Goal: Task Accomplishment & Management: Manage account settings

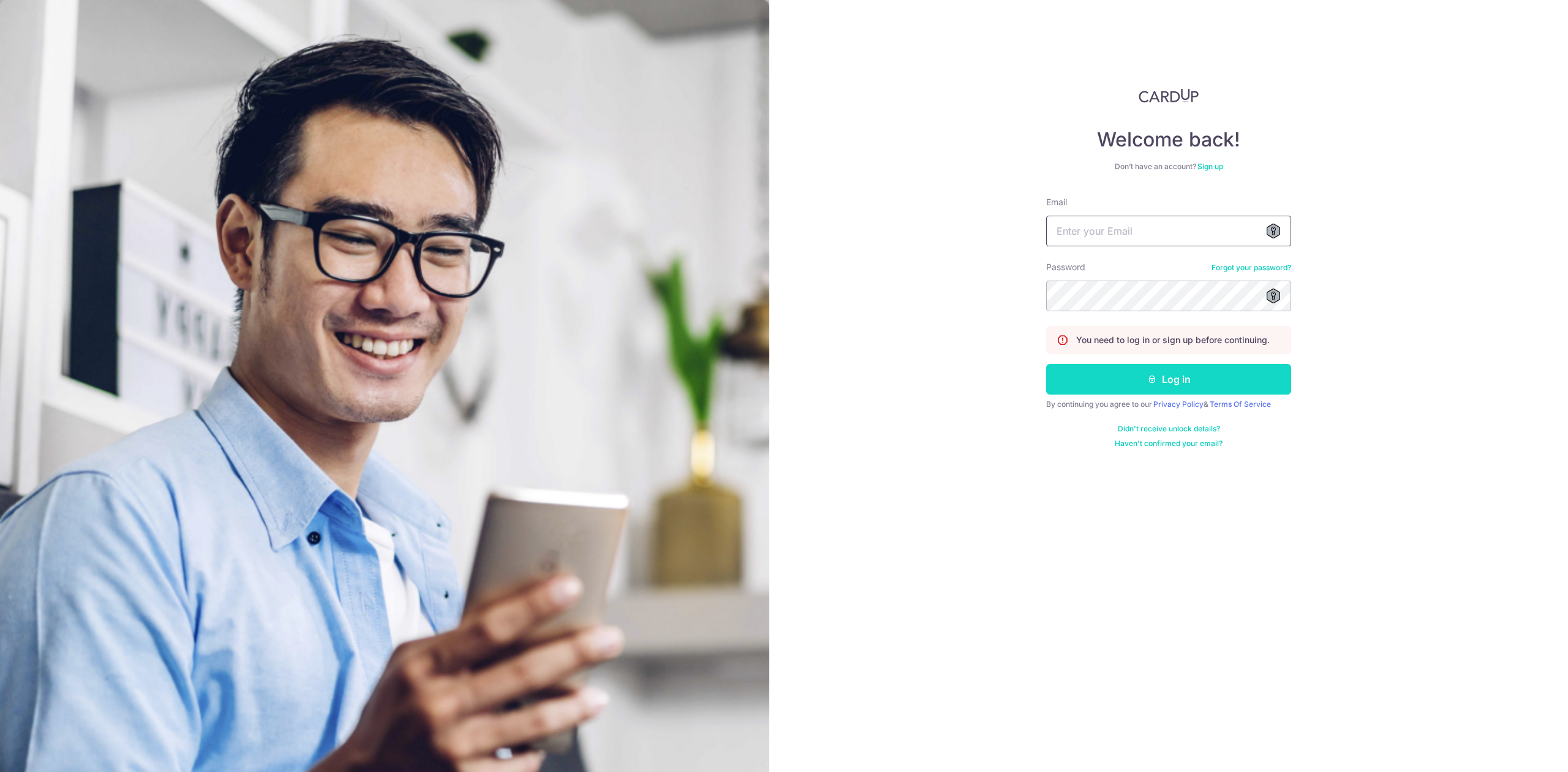
type input "[EMAIL_ADDRESS][DOMAIN_NAME]"
click at [1177, 386] on button "Log in" at bounding box center [1168, 379] width 245 height 31
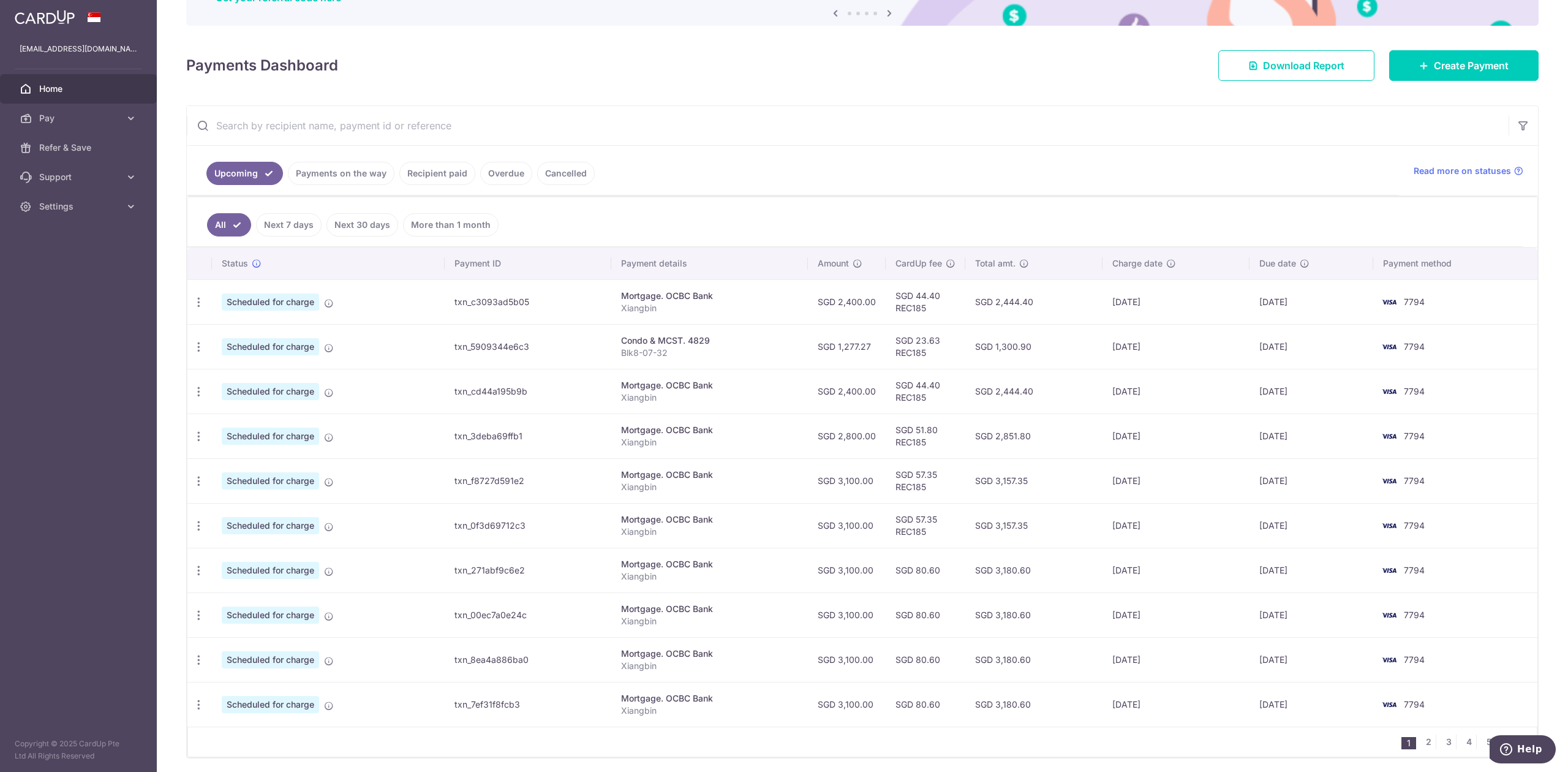
scroll to position [182, 0]
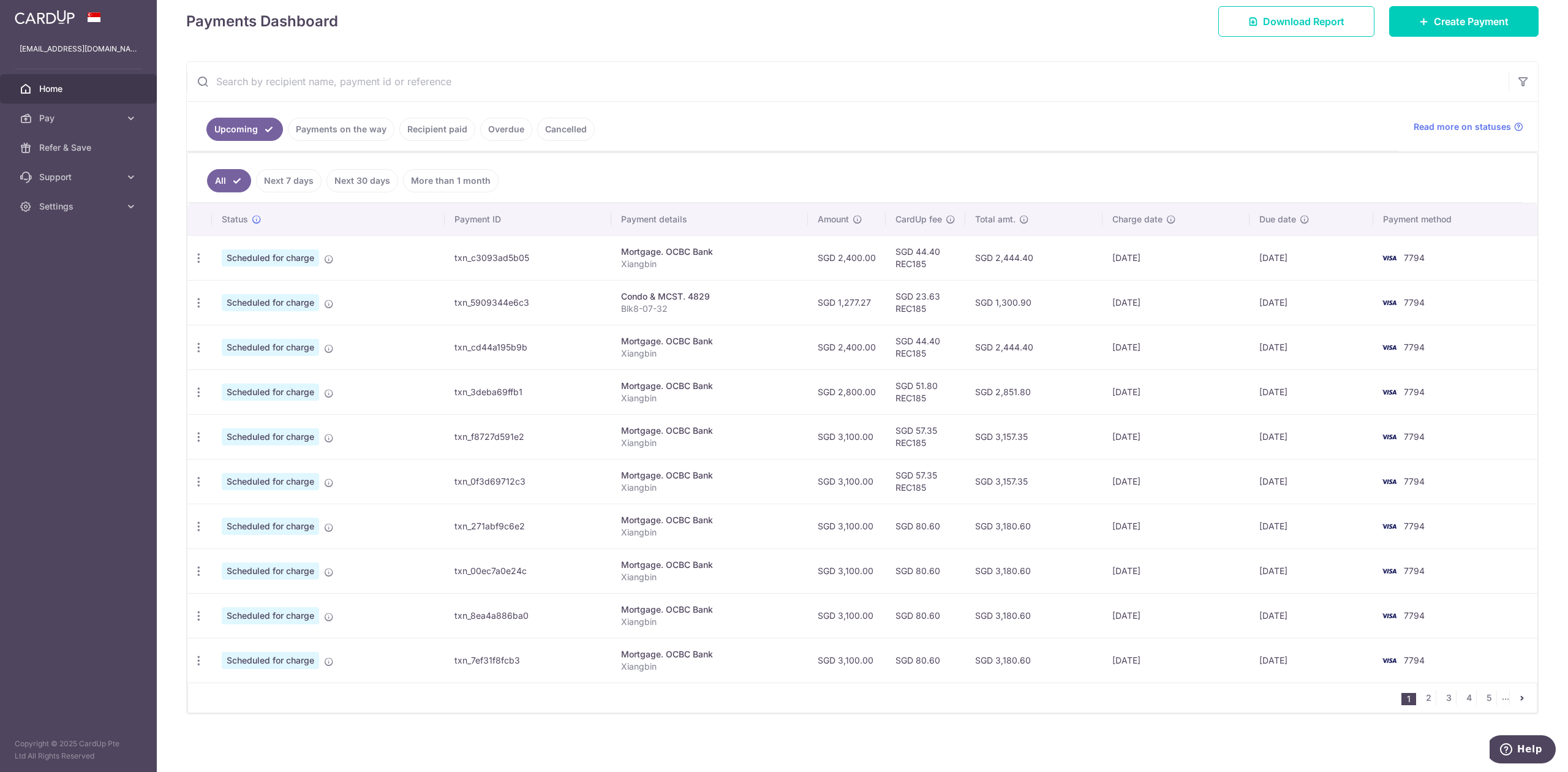
click at [684, 292] on div "Condo & MCST. 4829" at bounding box center [710, 296] width 177 height 12
click at [203, 299] on icon "button" at bounding box center [198, 303] width 13 height 13
click at [236, 329] on span "Update payment" at bounding box center [264, 336] width 83 height 15
radio input "true"
type input "1,277.27"
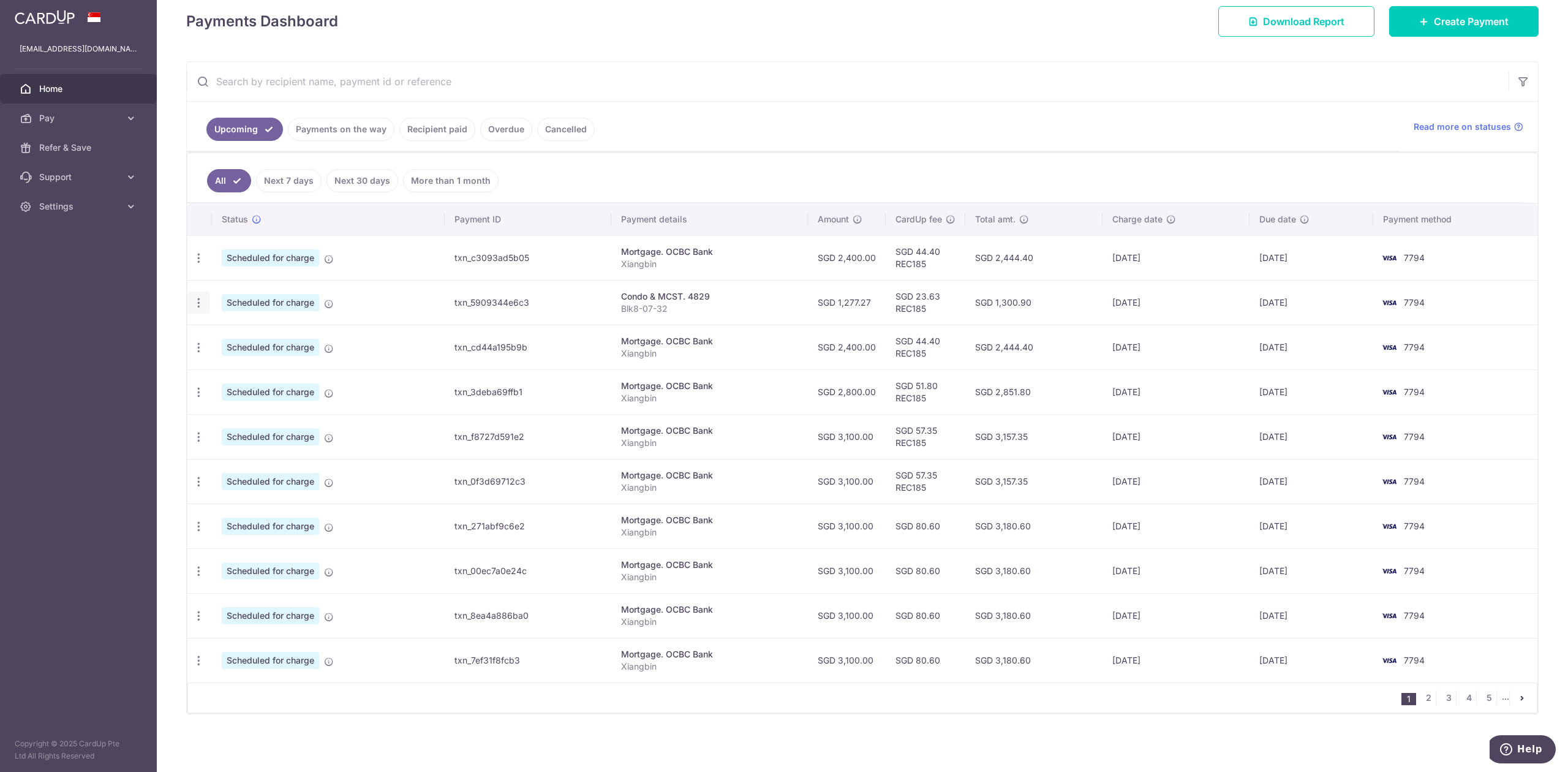
type input "15/10/2025"
type input "Blk8-07-32"
type input "REC185"
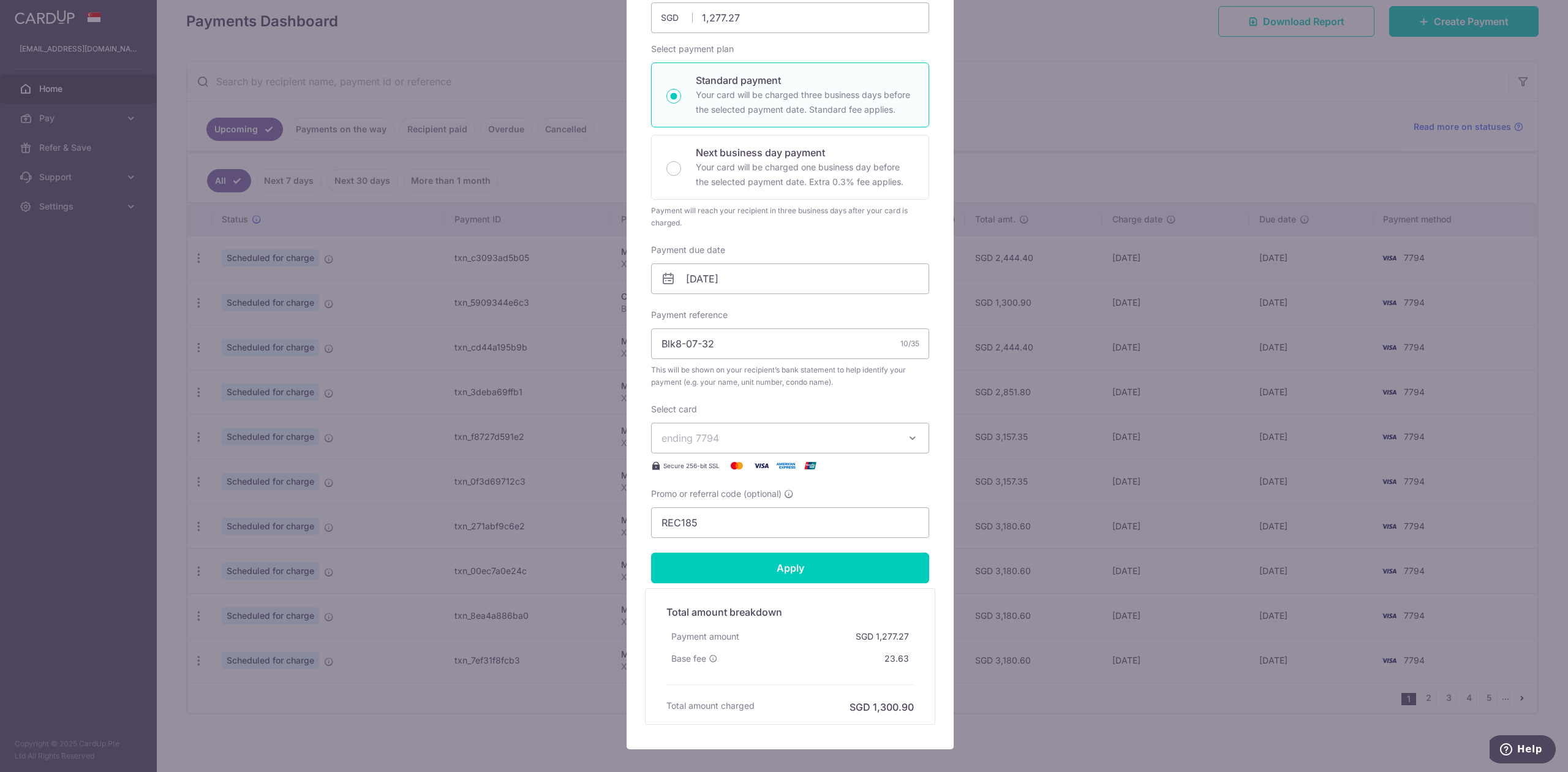
scroll to position [60, 0]
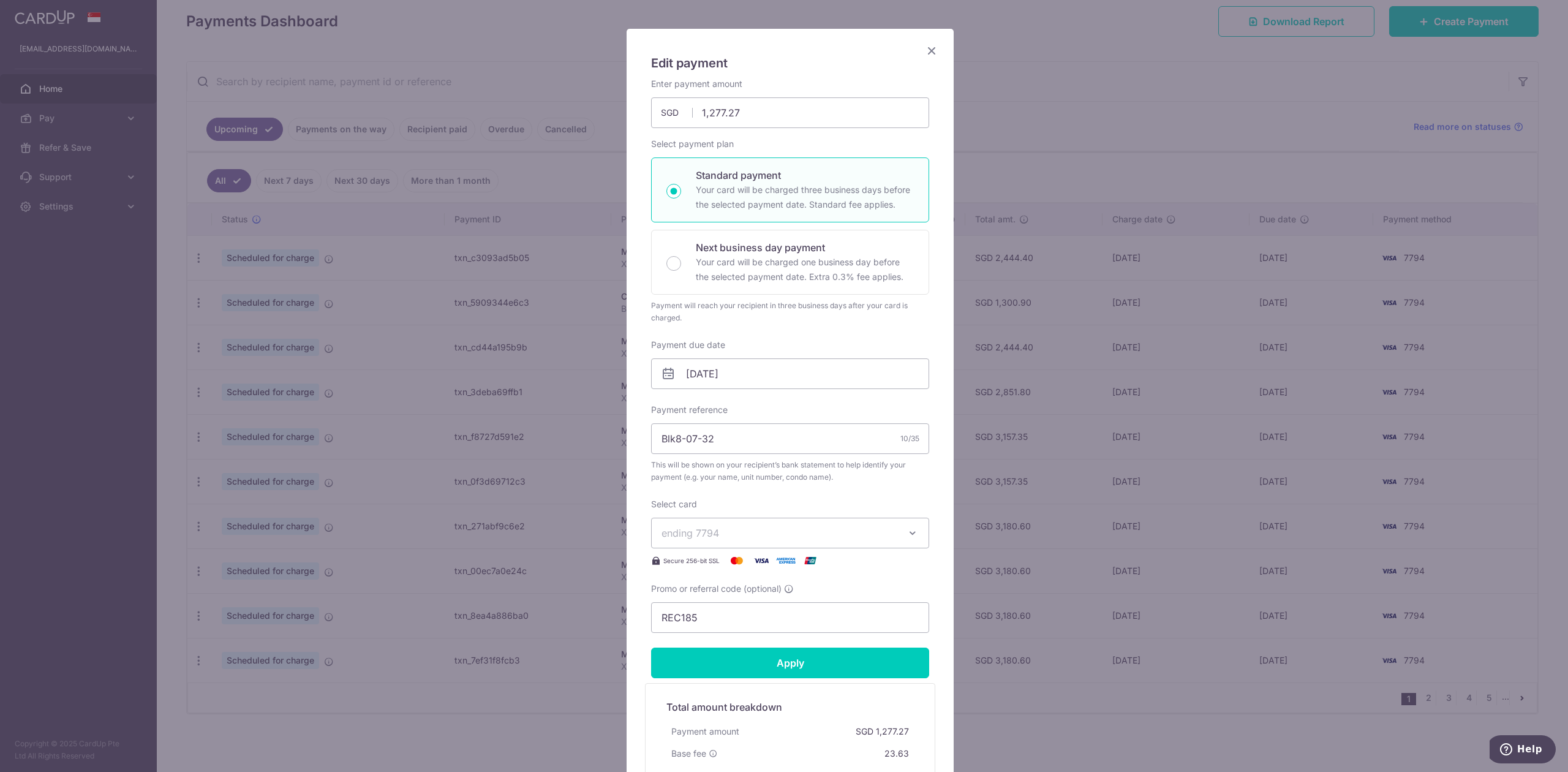
drag, startPoint x: 928, startPoint y: 53, endPoint x: 921, endPoint y: 302, distance: 249.1
click at [931, 282] on div "Edit payment By clicking apply, you will make changes to all payments to 4829 s…" at bounding box center [790, 436] width 328 height 816
click at [924, 53] on icon "Close" at bounding box center [931, 50] width 15 height 15
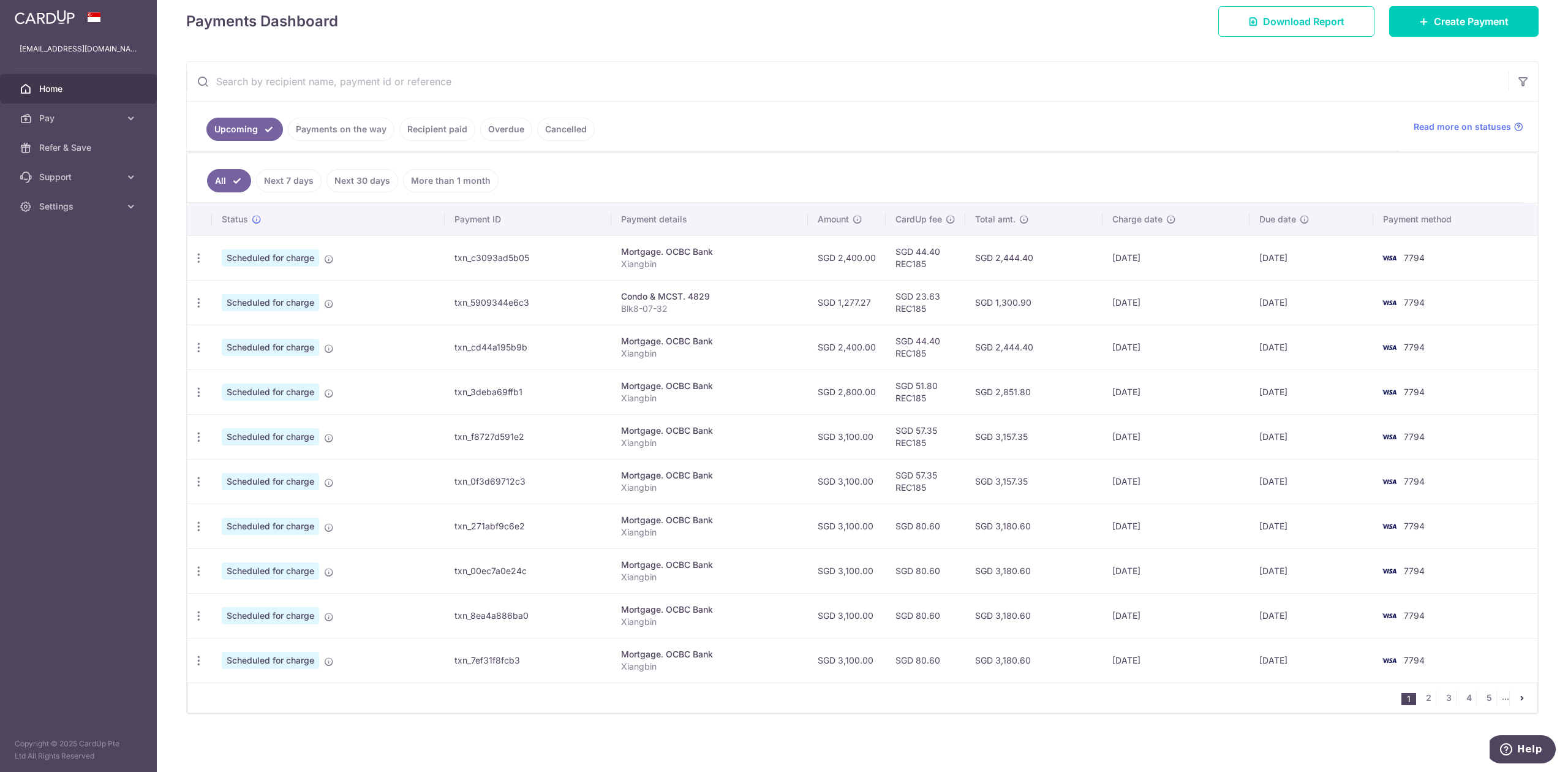
click at [848, 356] on td "SGD 2,400.00" at bounding box center [846, 347] width 78 height 45
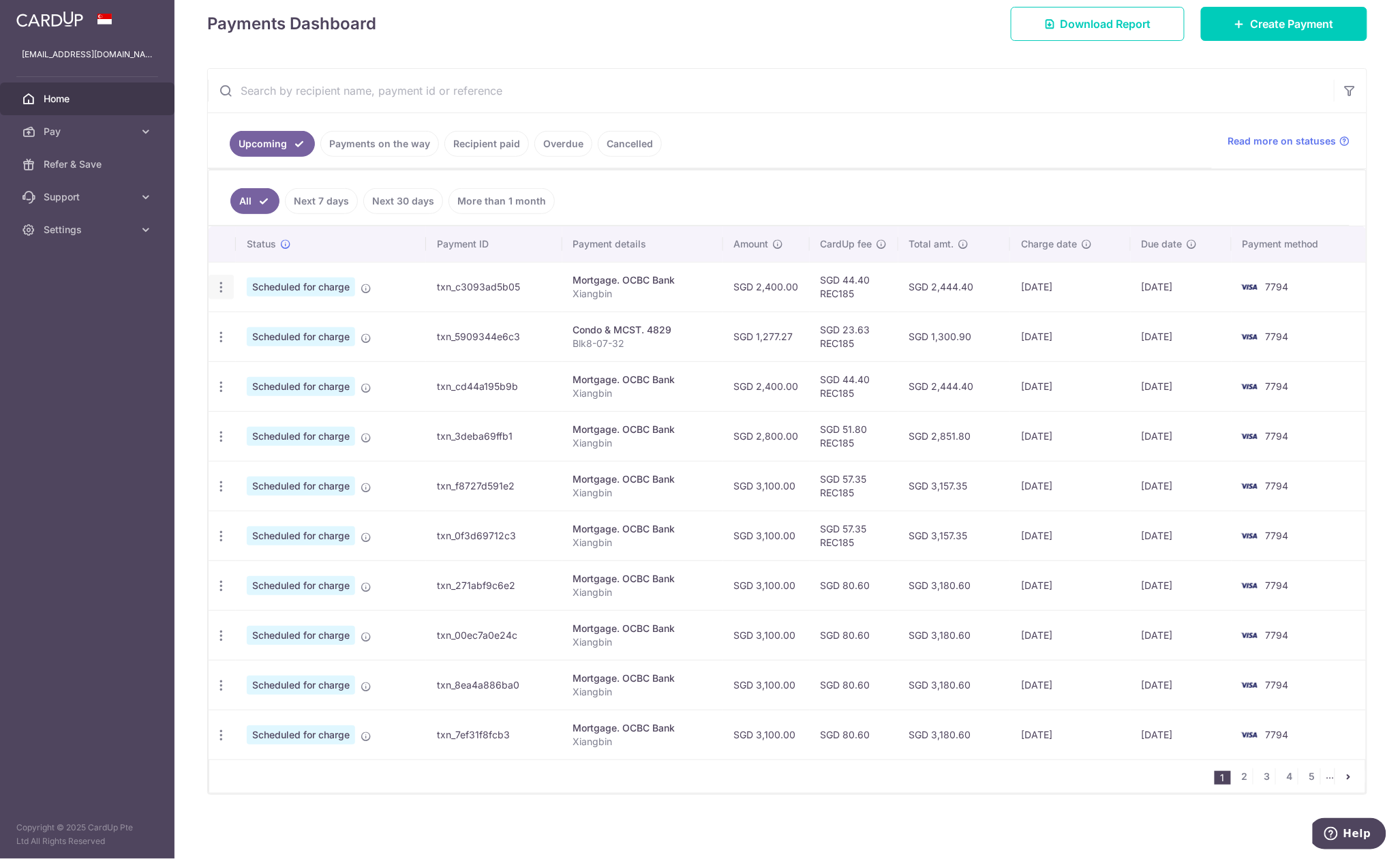
click at [215, 285] on icon "button" at bounding box center [221, 287] width 14 height 14
click at [192, 449] on div "× Pause Schedule Pause all future payments in this series Pause just this one p…" at bounding box center [787, 429] width 1226 height 859
click at [224, 284] on icon "button" at bounding box center [221, 287] width 14 height 14
click at [278, 323] on span "Update payment" at bounding box center [293, 324] width 93 height 16
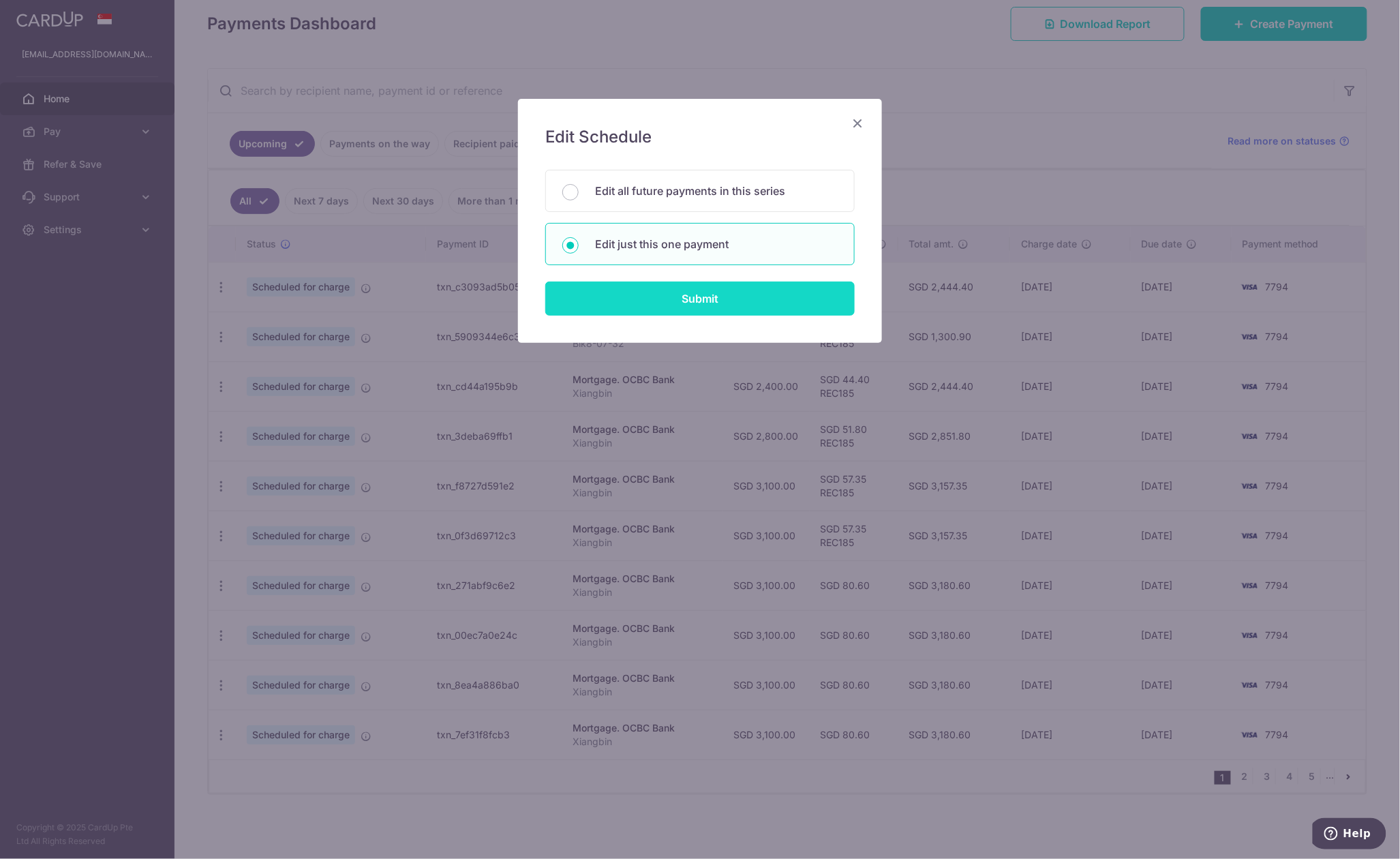
click at [697, 306] on input "Submit" at bounding box center [700, 299] width 310 height 34
type input "2,400.00"
radio input "true"
type input "27/09/2025"
type input "Xiangbin"
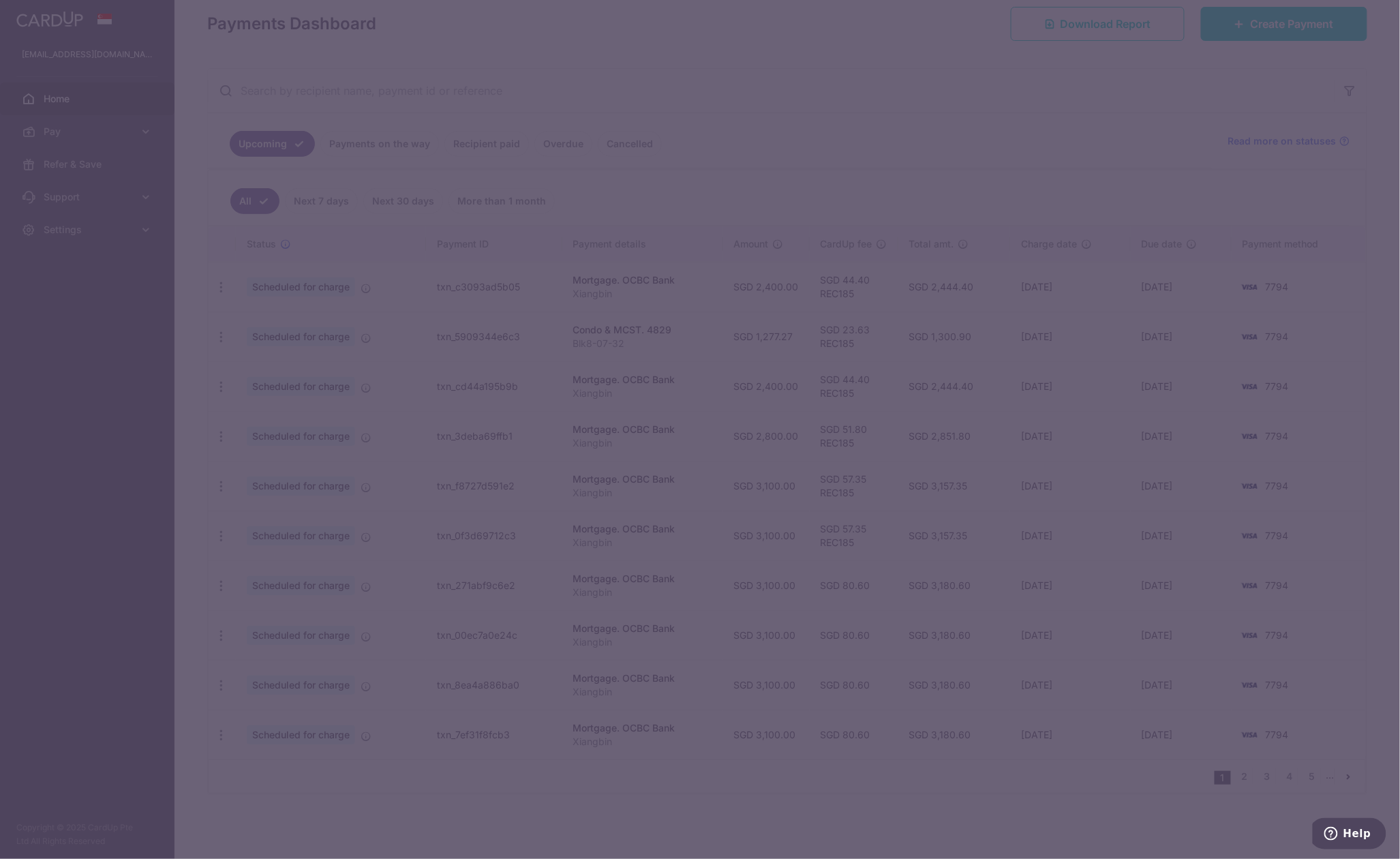
scroll to position [0, 0]
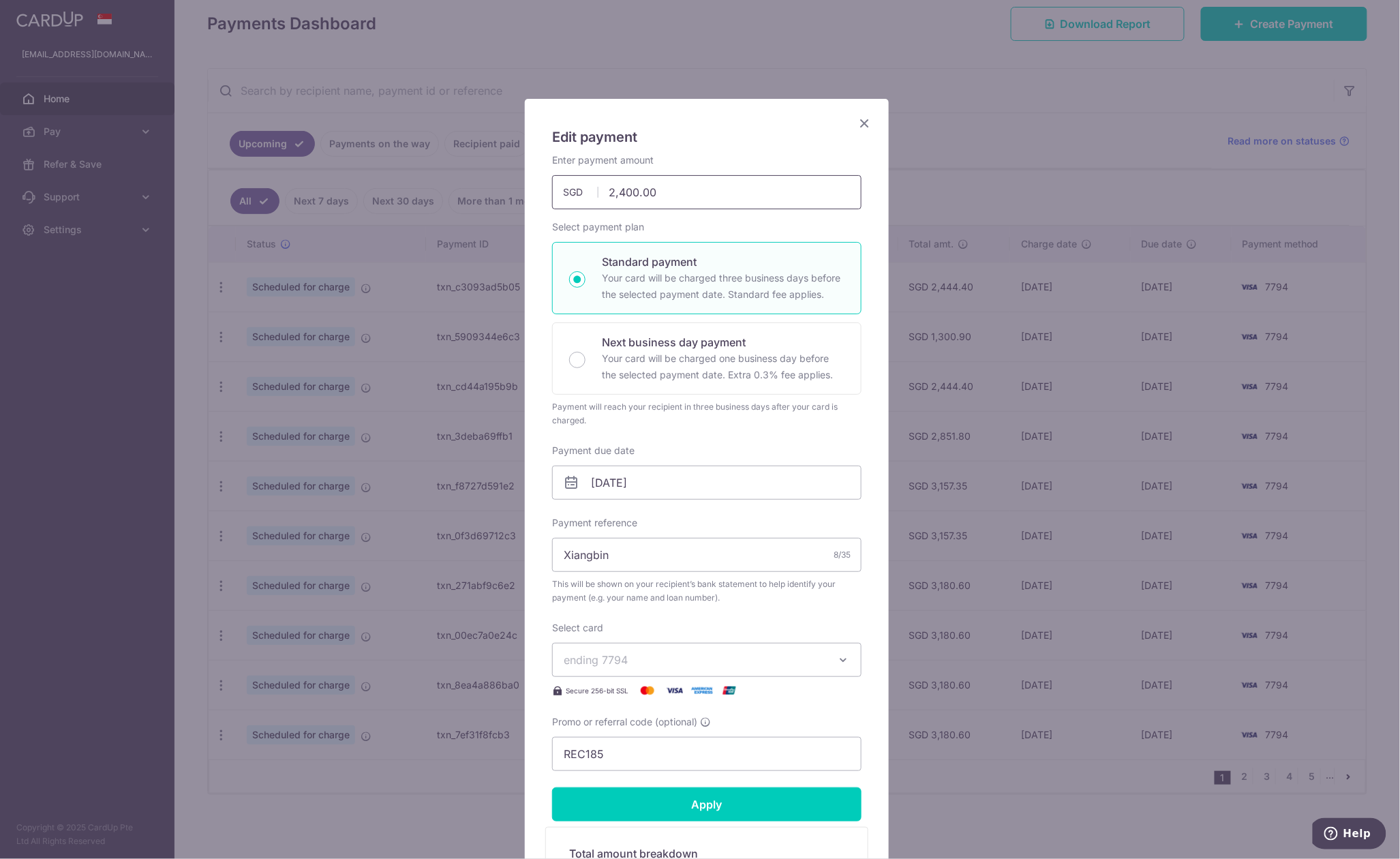
click at [606, 186] on input "2,400.00" at bounding box center [707, 192] width 310 height 34
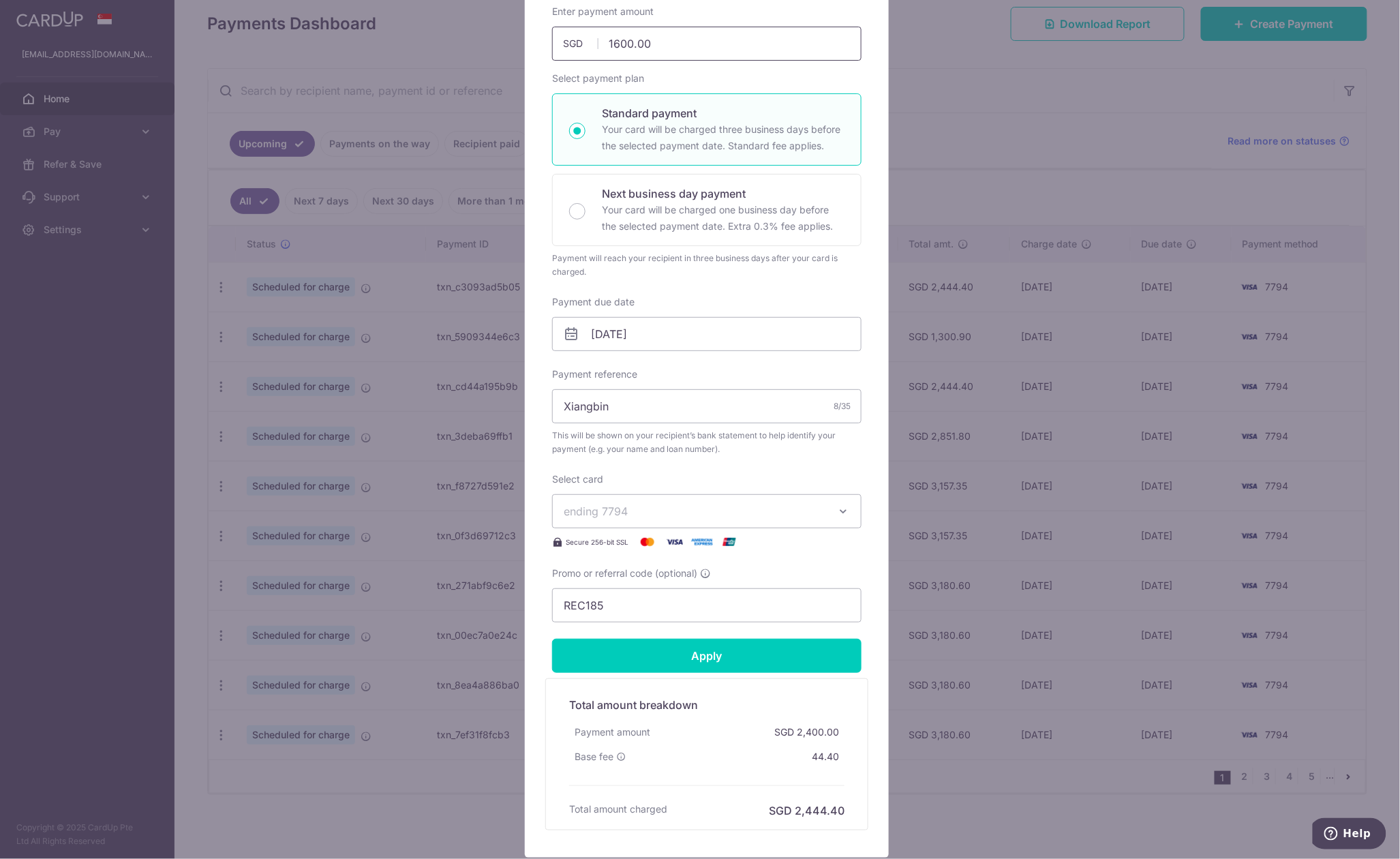
scroll to position [181, 0]
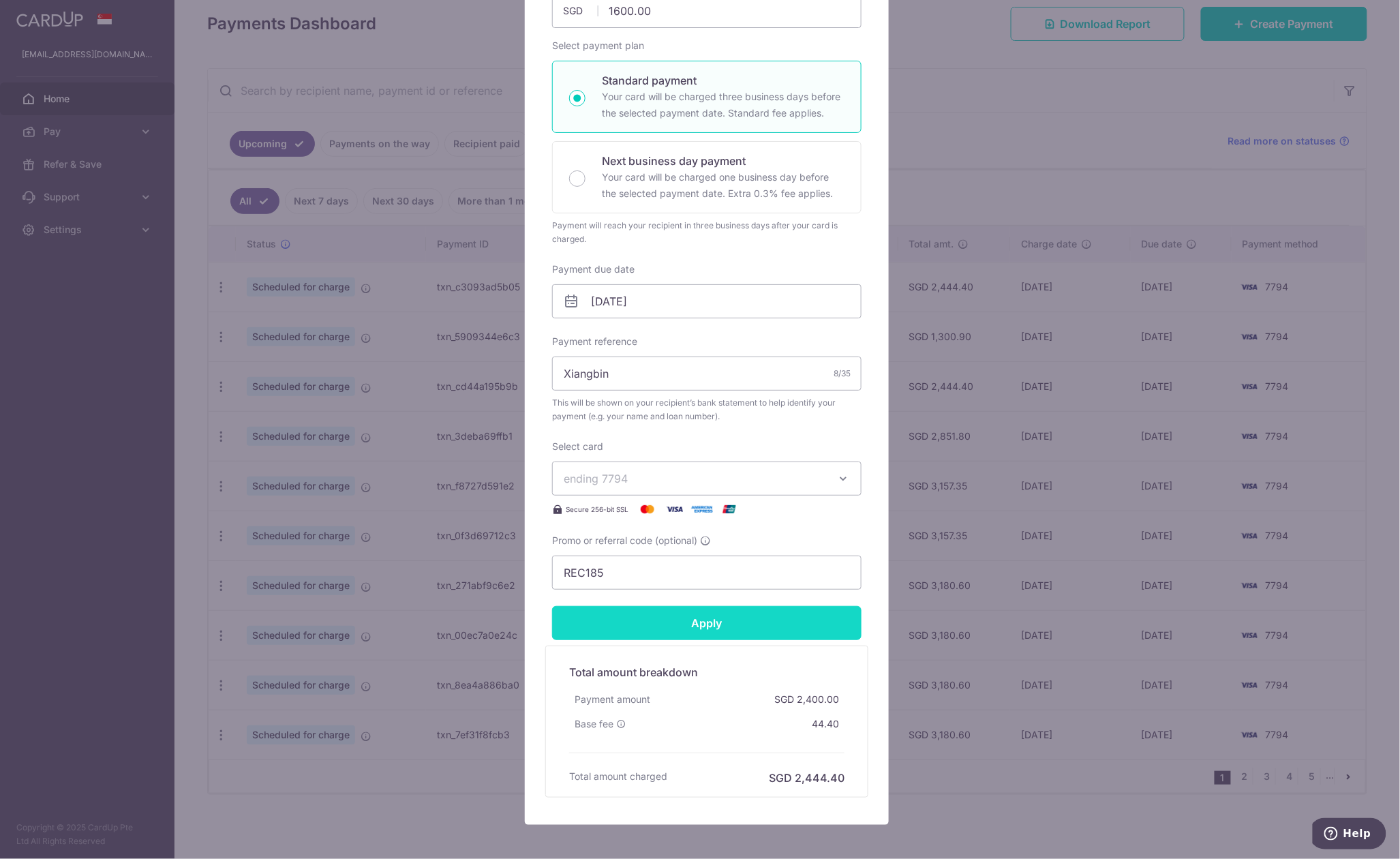
type input "1,600.00"
click at [701, 623] on input "Apply" at bounding box center [707, 623] width 310 height 34
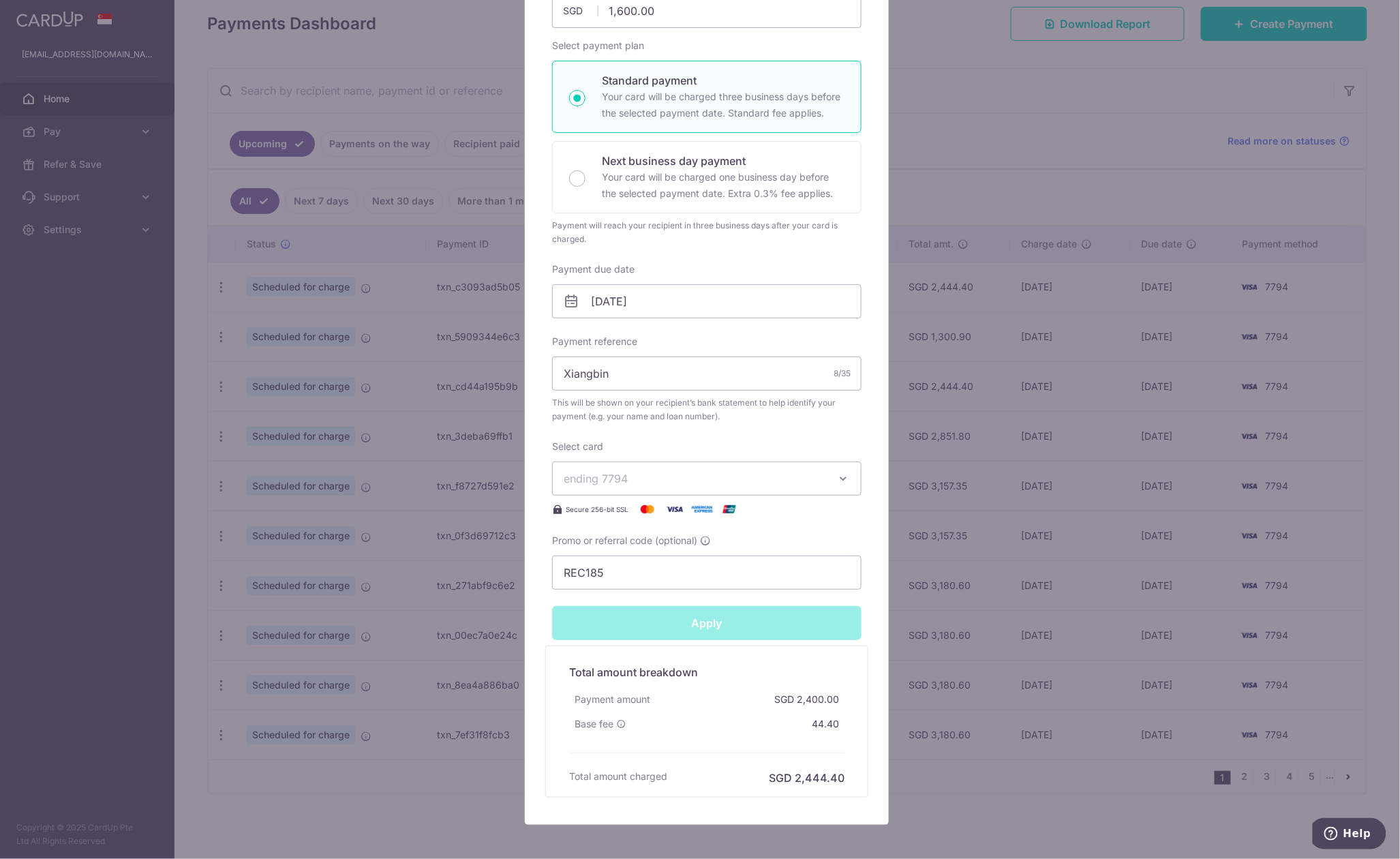
type input "Successfully Applied"
click at [1029, 176] on div "Edit payment By clicking apply, you will make changes to all payments to OCBC B…" at bounding box center [700, 429] width 1400 height 859
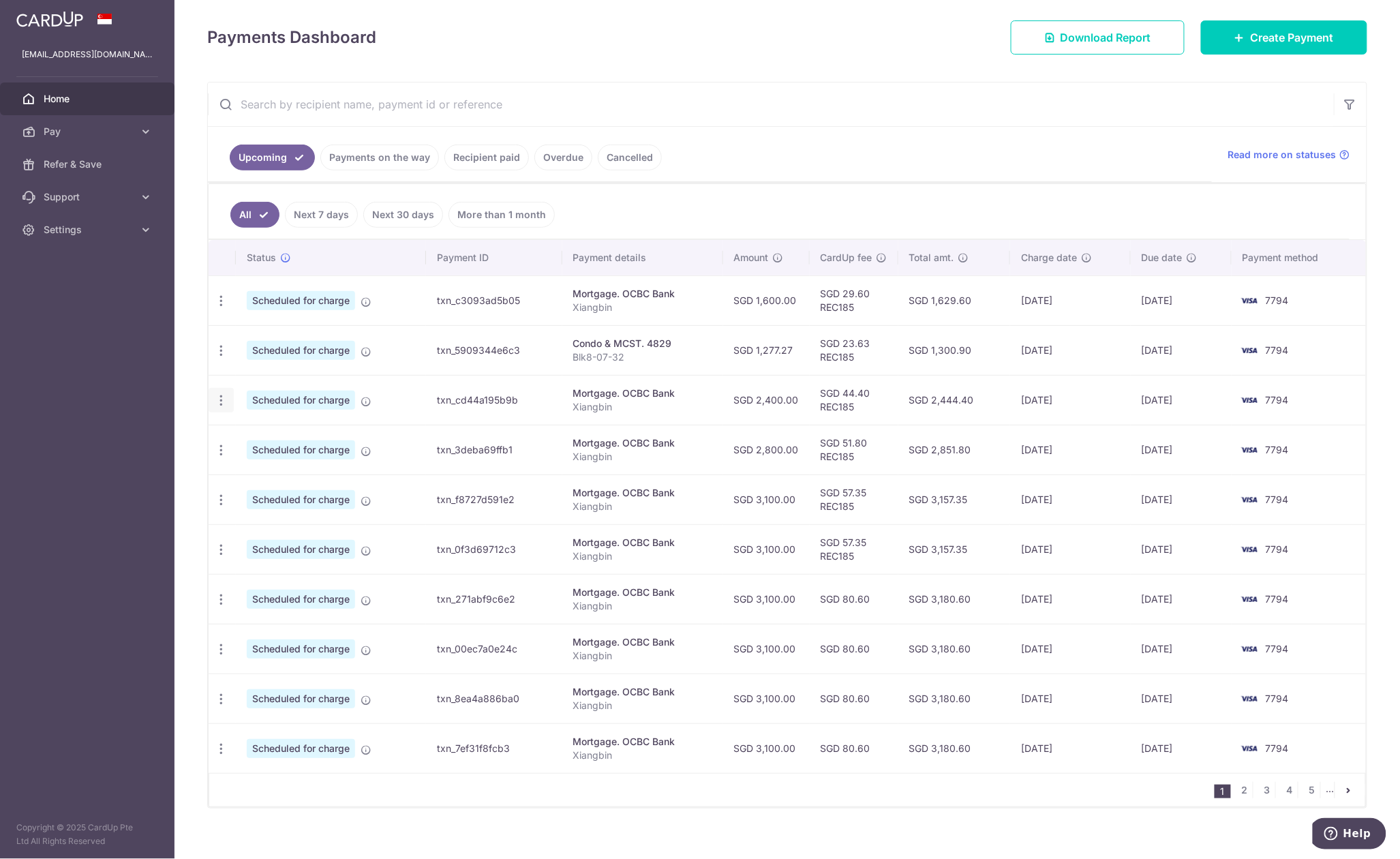
click at [222, 406] on icon "button" at bounding box center [221, 400] width 14 height 14
click at [247, 439] on link "Update payment" at bounding box center [280, 438] width 142 height 33
radio input "true"
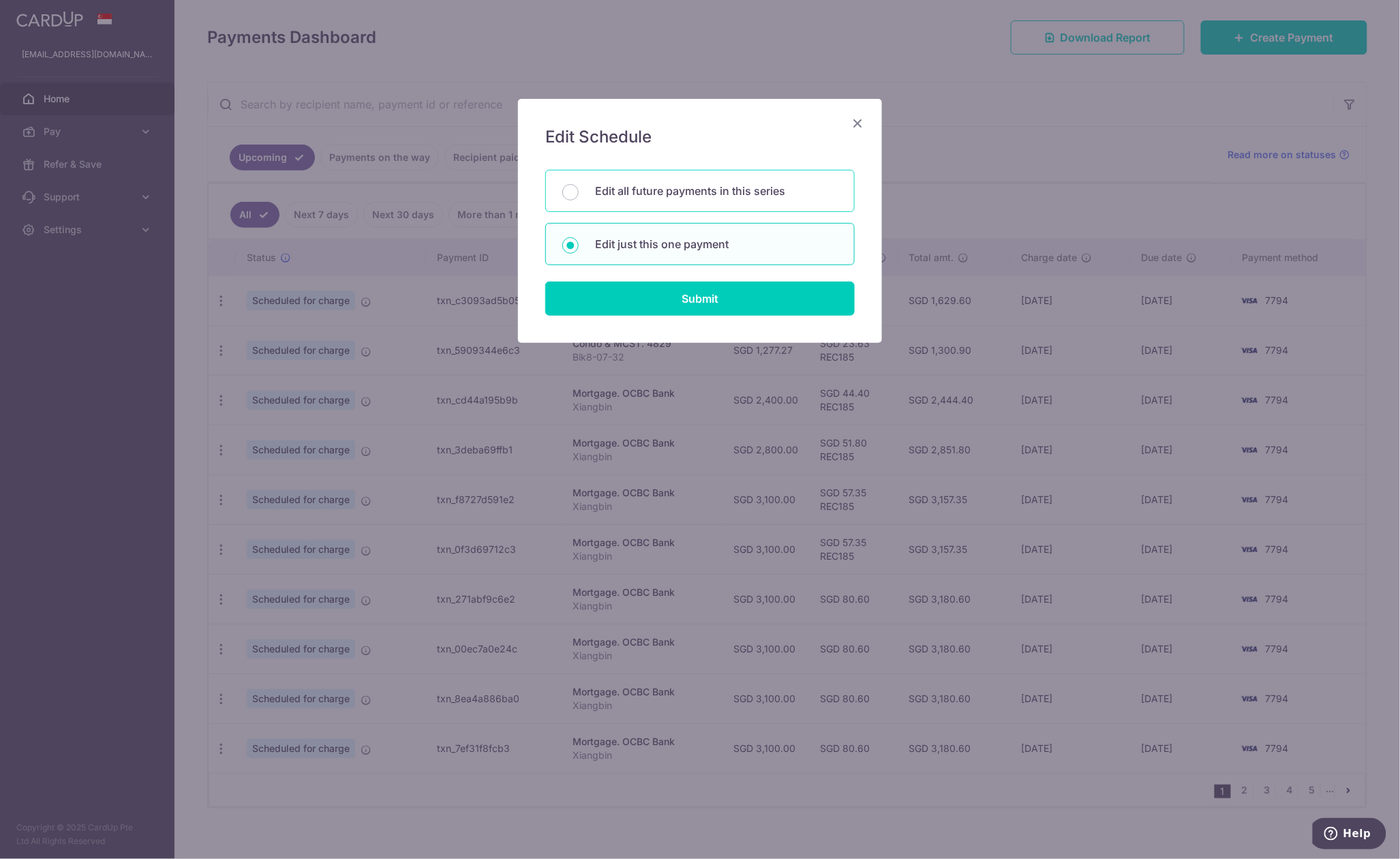
click at [699, 186] on p "Edit all future payments in this series" at bounding box center [716, 190] width 243 height 16
click at [579, 186] on input "Edit all future payments in this series" at bounding box center [570, 192] width 16 height 16
radio input "true"
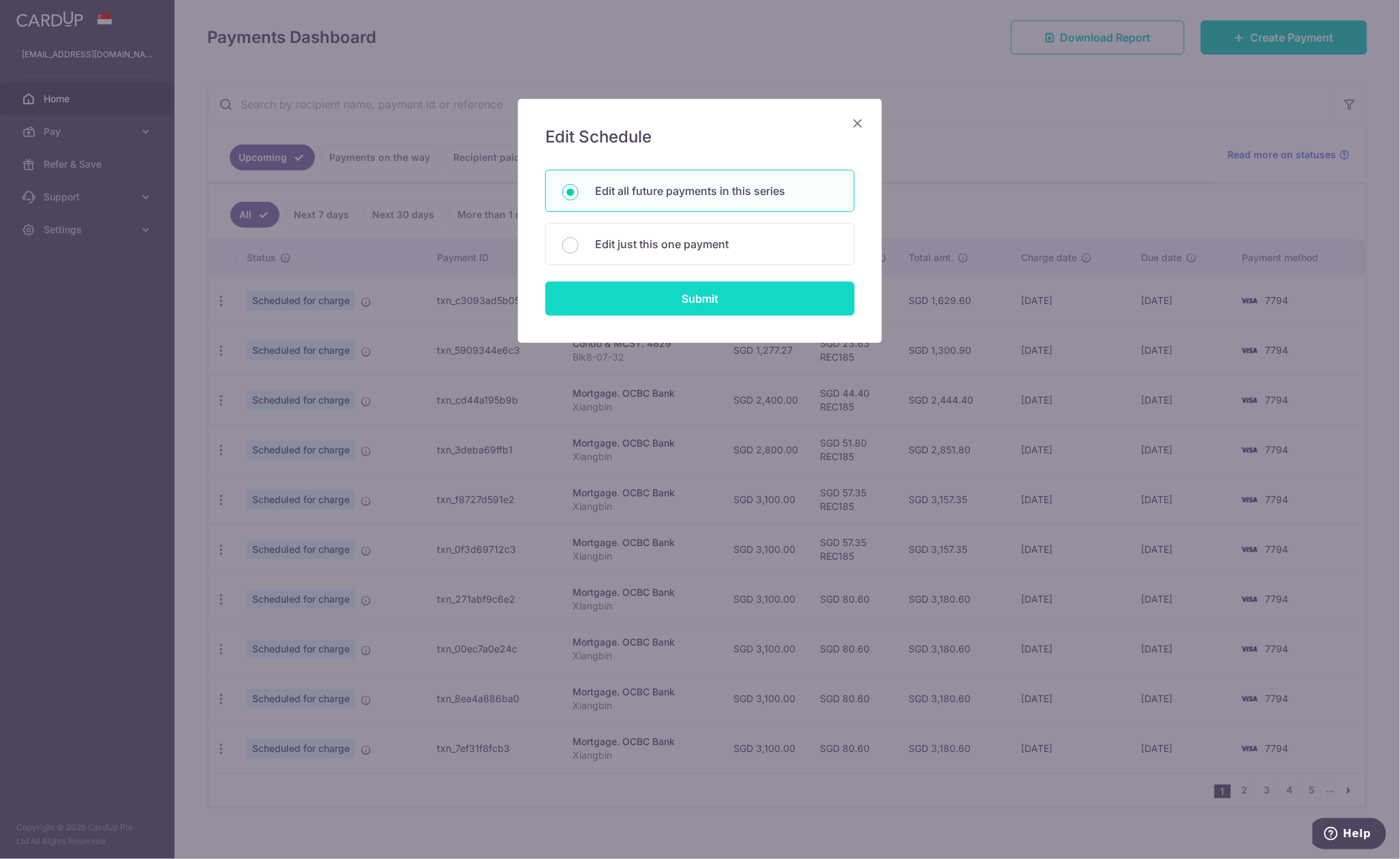
click at [707, 298] on input "Submit" at bounding box center [700, 299] width 310 height 34
radio input "true"
type input "2,400.00"
type input "Xiangbin"
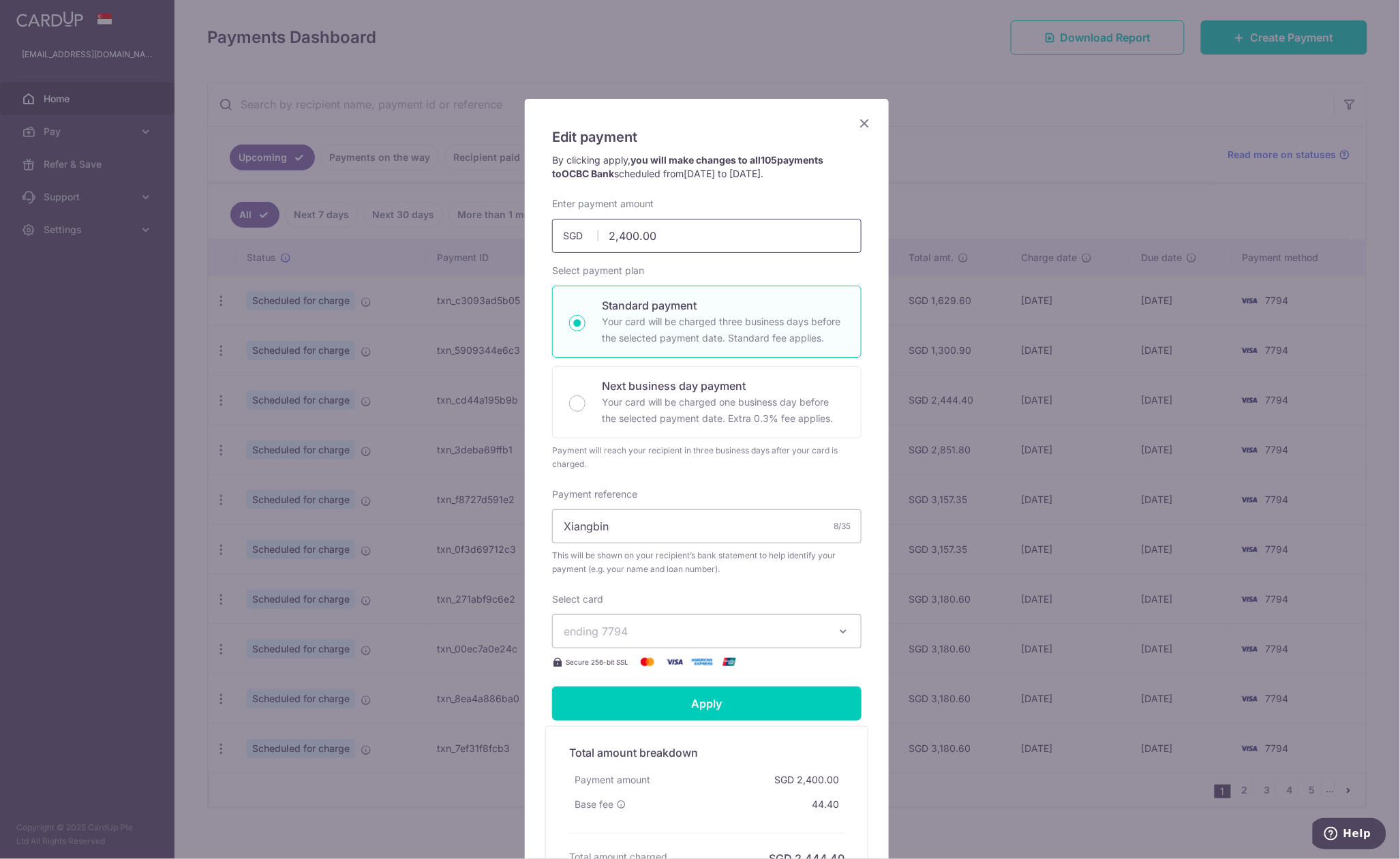
click at [606, 234] on input "2,400.00" at bounding box center [707, 236] width 310 height 34
click at [609, 234] on input "2,400.00" at bounding box center [707, 236] width 310 height 34
click at [615, 234] on input "2,400.00" at bounding box center [707, 236] width 310 height 34
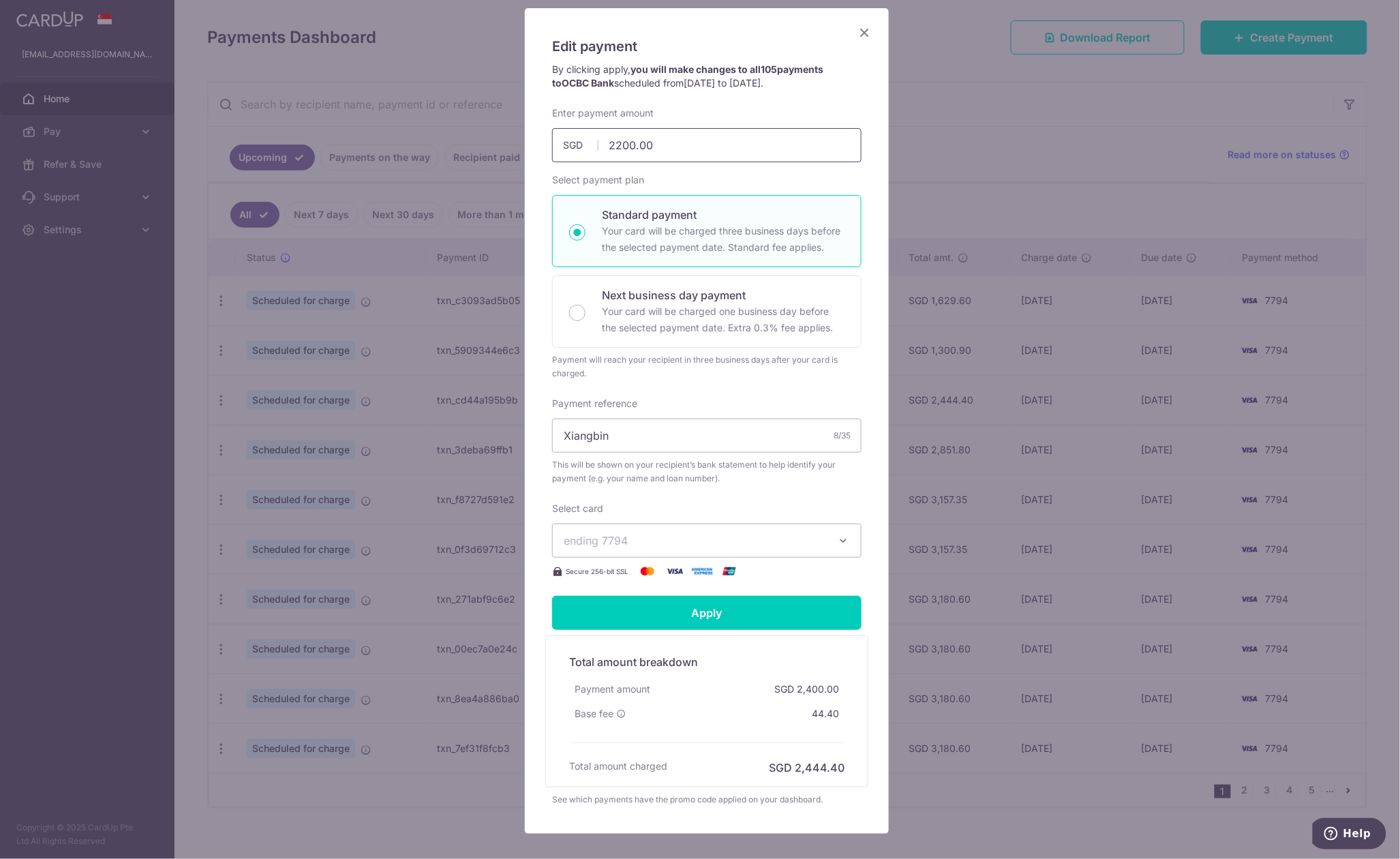
scroll to position [167, 0]
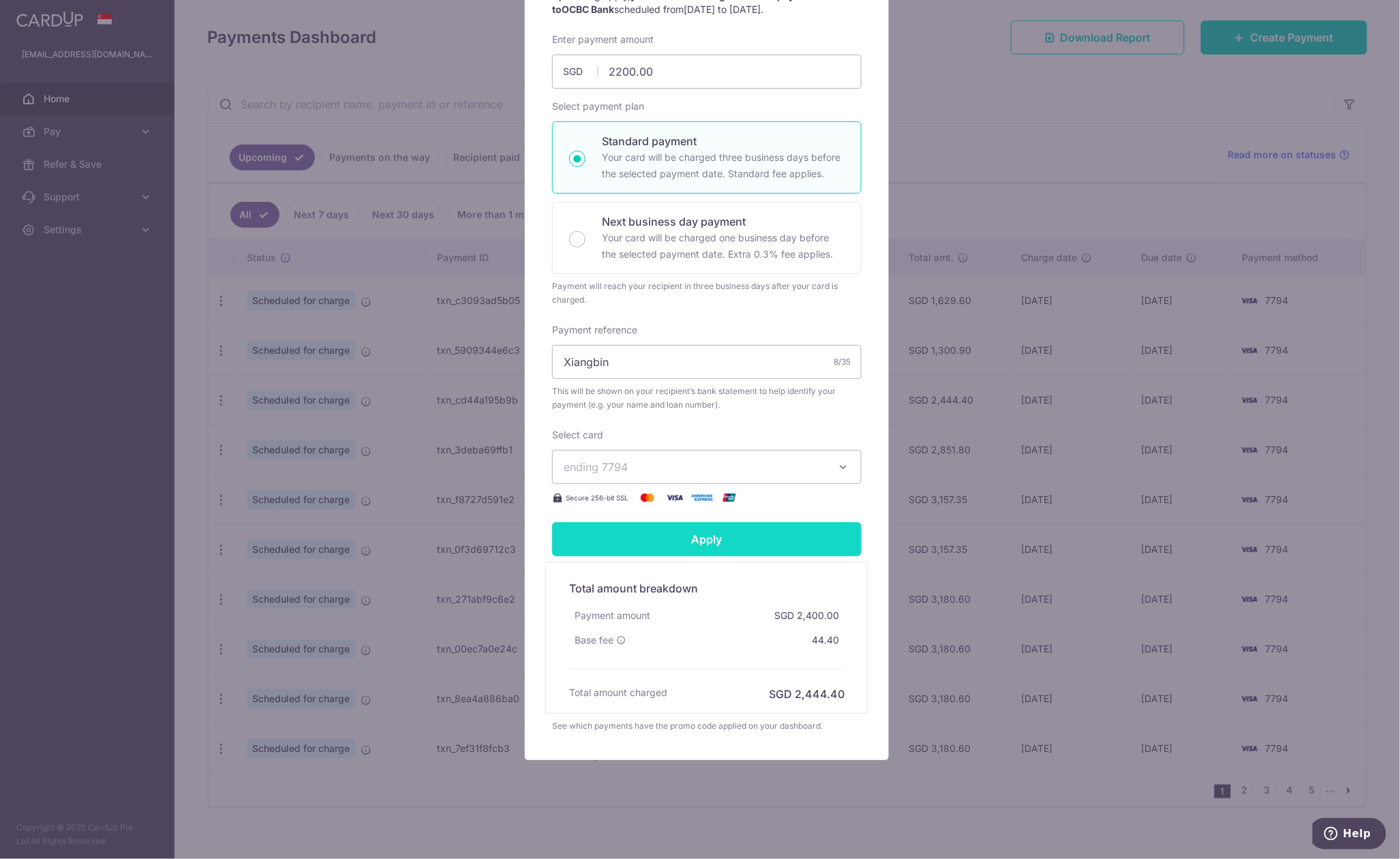
type input "2,200.00"
click at [724, 532] on input "Apply" at bounding box center [707, 539] width 310 height 34
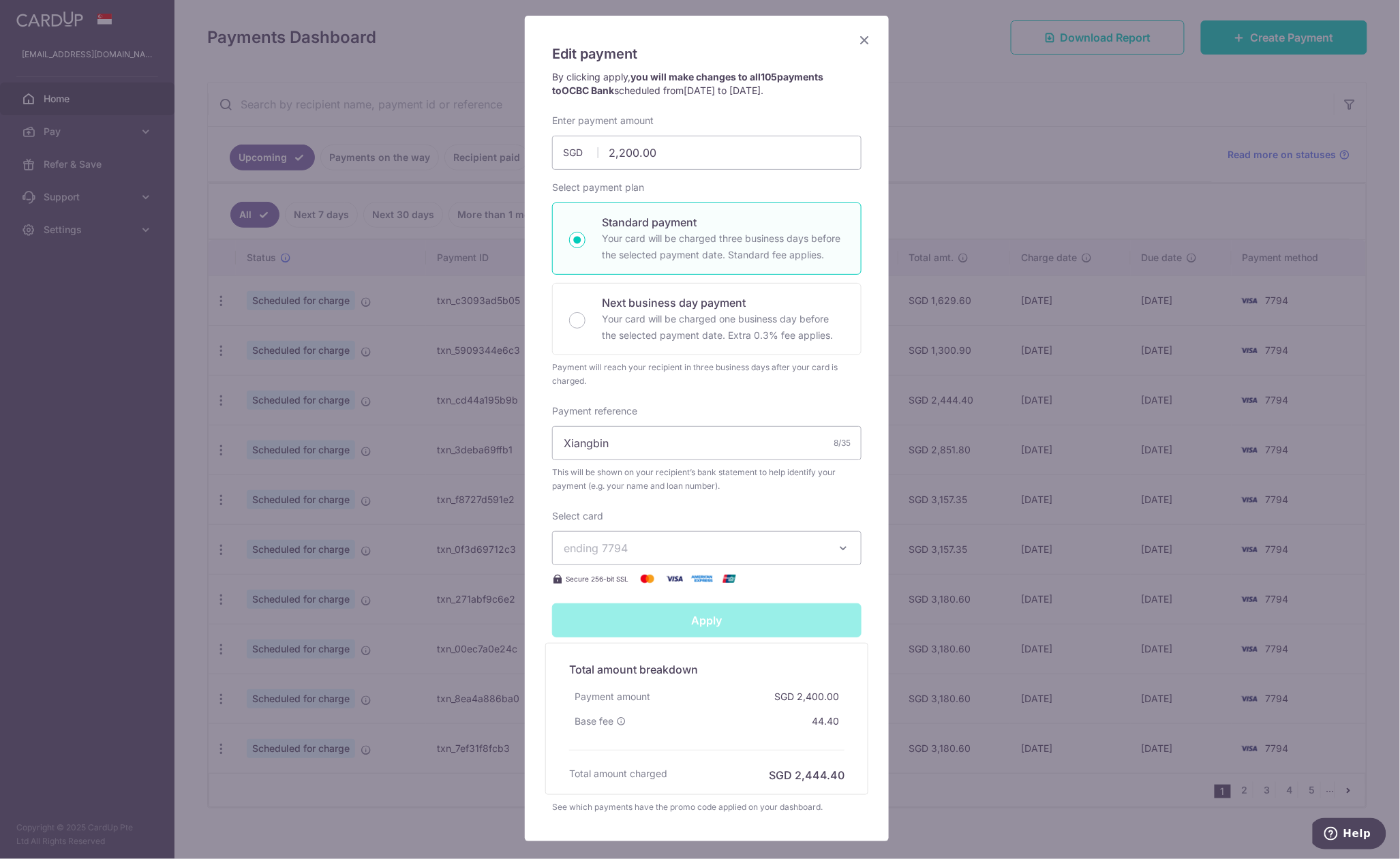
scroll to position [0, 0]
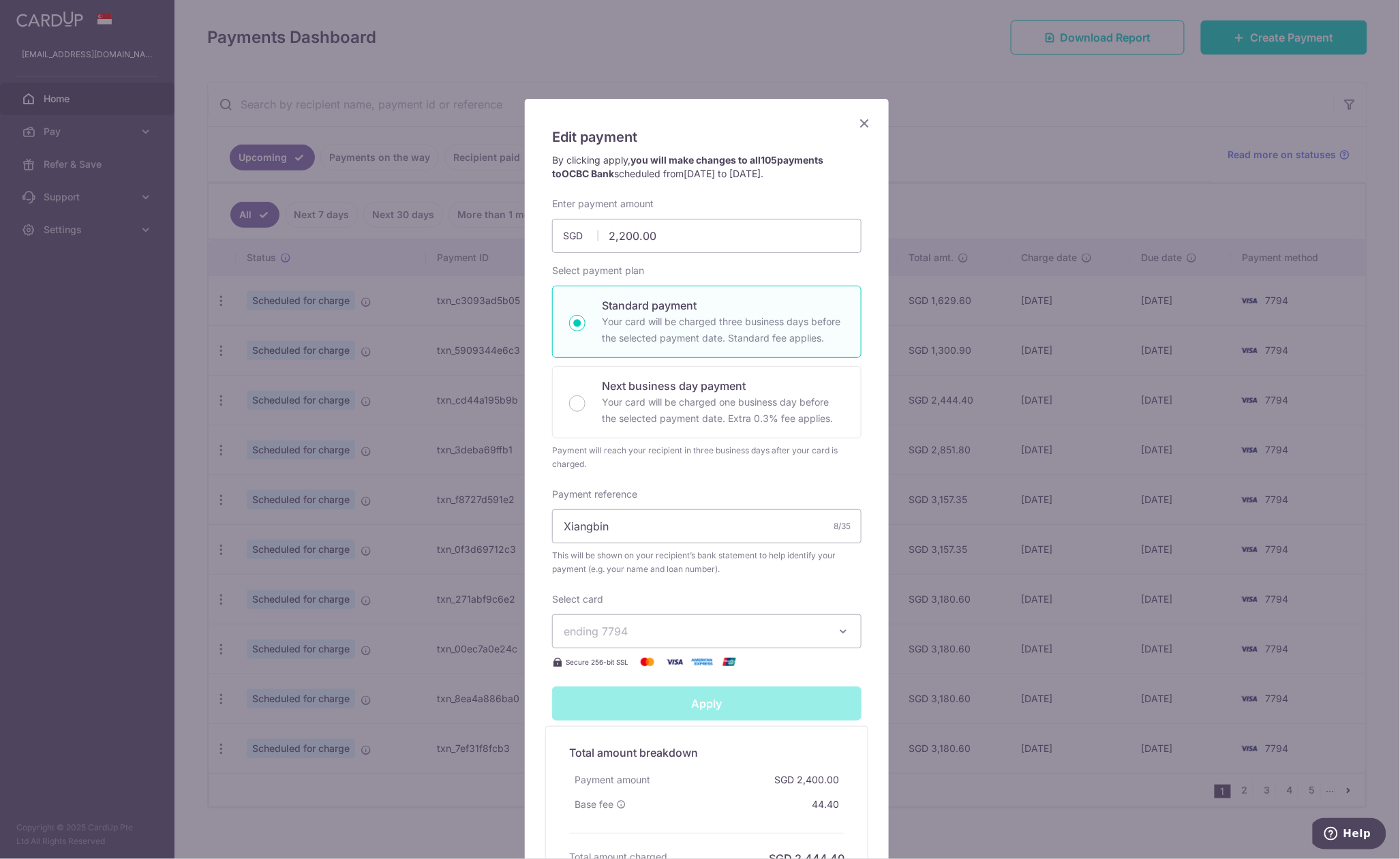
type input "Successfully Applied"
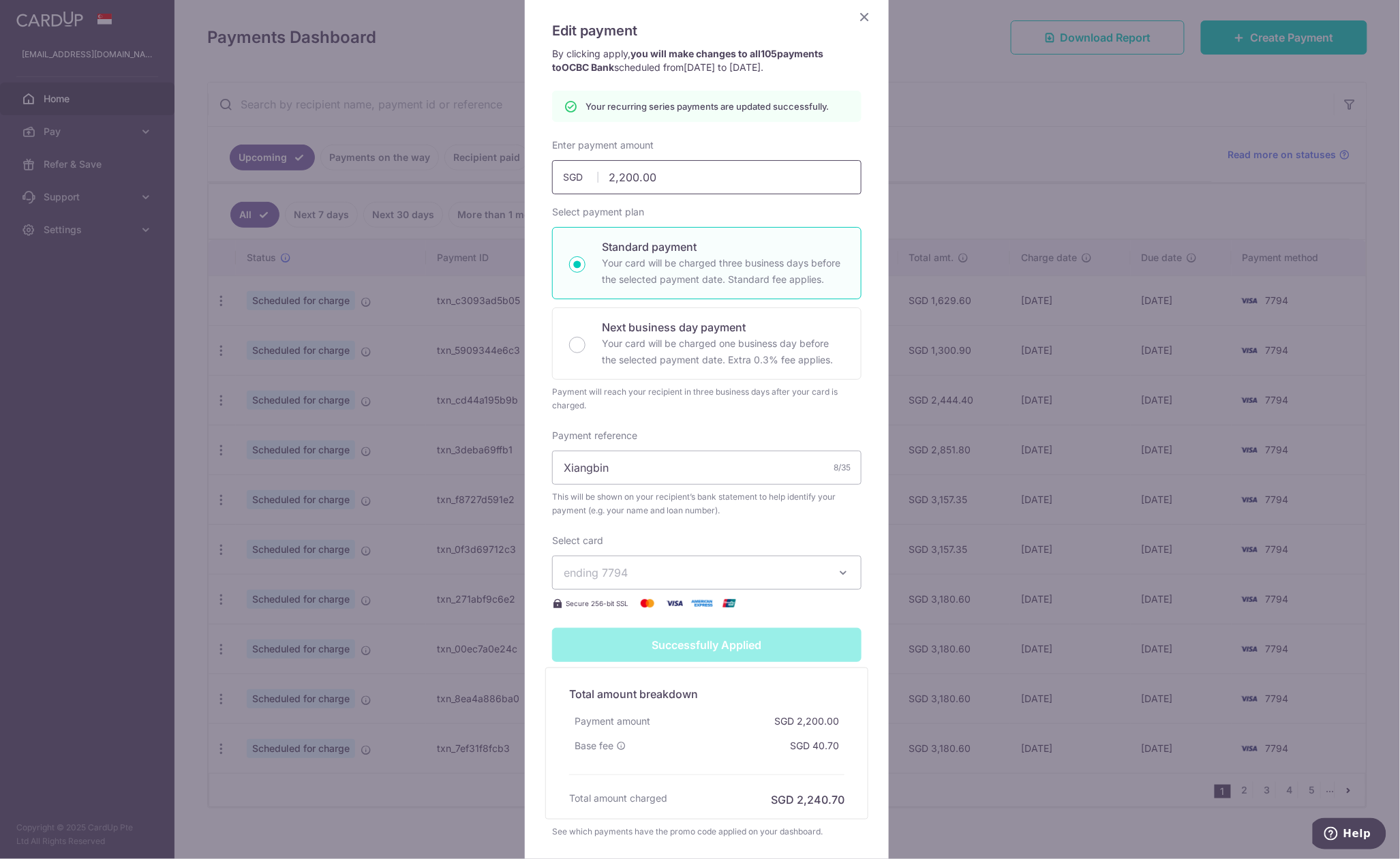
scroll to position [34, 0]
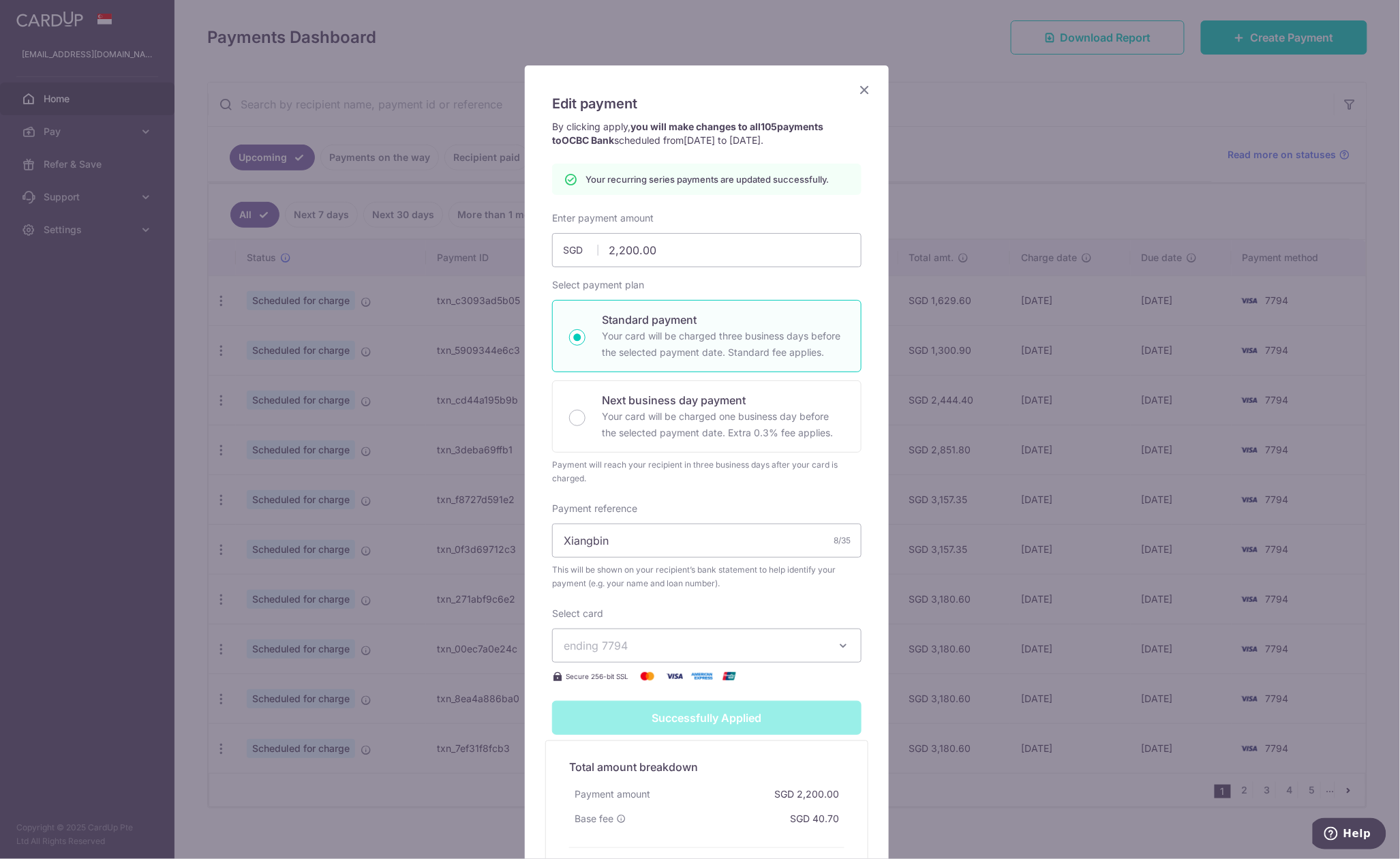
click at [960, 126] on div "Edit payment By clicking apply, you will make changes to all 105 payments to OC…" at bounding box center [700, 429] width 1400 height 859
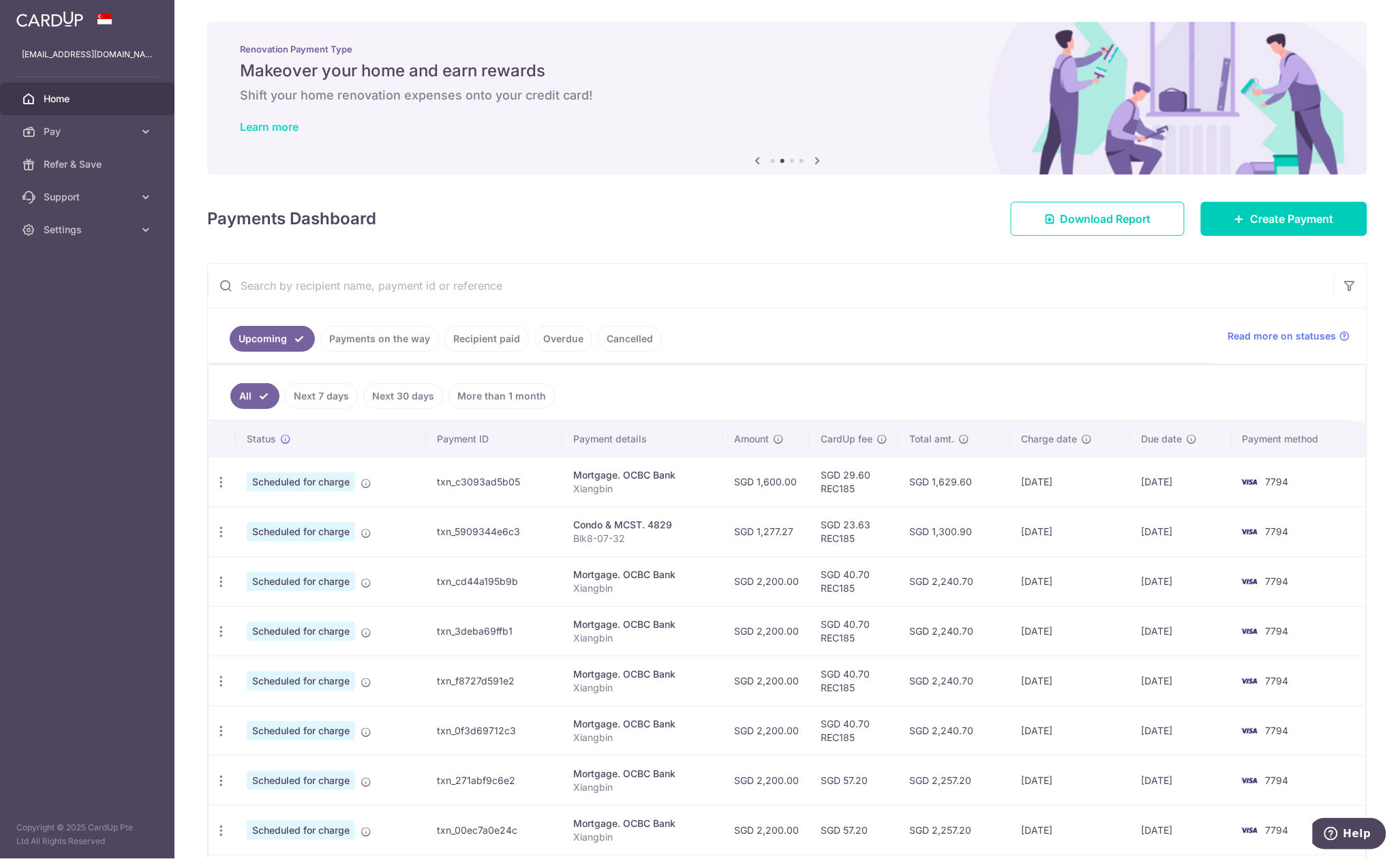
click at [260, 126] on link "Learn more" at bounding box center [268, 126] width 59 height 13
